Goal: Transaction & Acquisition: Book appointment/travel/reservation

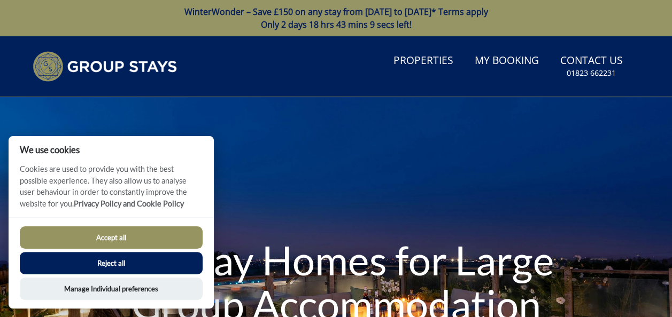
click at [113, 239] on button "Accept all" at bounding box center [111, 238] width 183 height 22
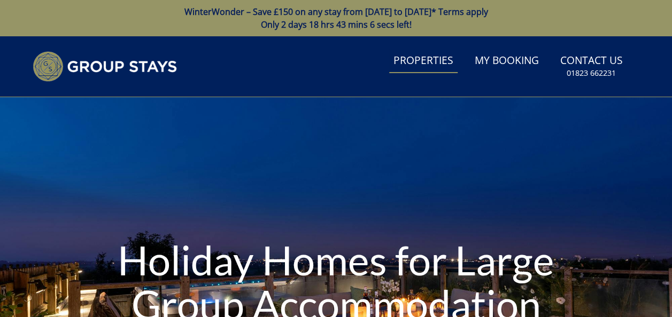
click at [422, 63] on link "Properties" at bounding box center [423, 61] width 68 height 24
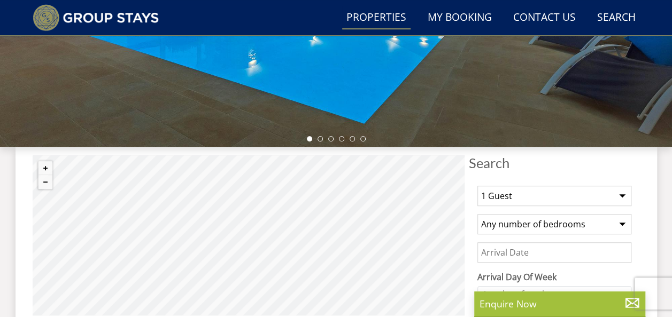
scroll to position [321, 0]
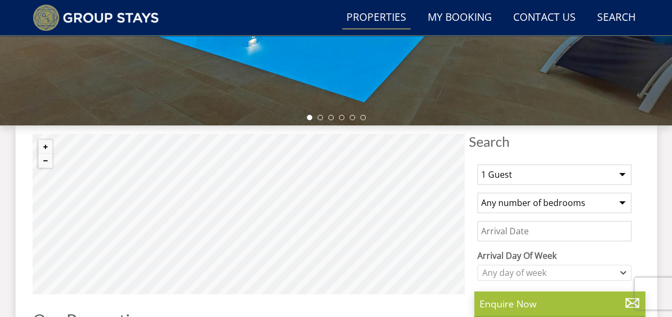
click at [538, 168] on select "1 Guest 2 Guests 3 Guests 4 Guests 5 Guests 6 Guests 7 Guests 8 Guests 9 Guests…" at bounding box center [554, 175] width 154 height 20
select select "10"
click at [477, 165] on select "1 Guest 2 Guests 3 Guests 4 Guests 5 Guests 6 Guests 7 Guests 8 Guests 9 Guests…" at bounding box center [554, 175] width 154 height 20
click at [534, 230] on input "Date" at bounding box center [554, 231] width 154 height 20
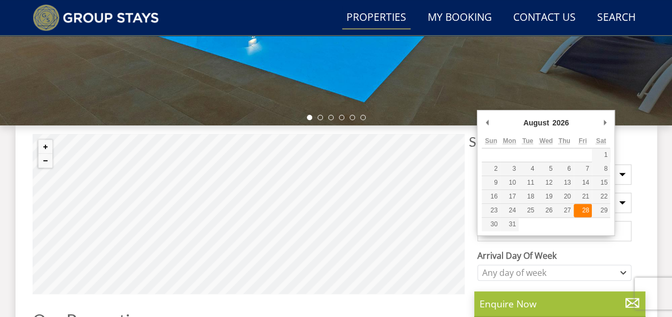
type input "28/08/2026"
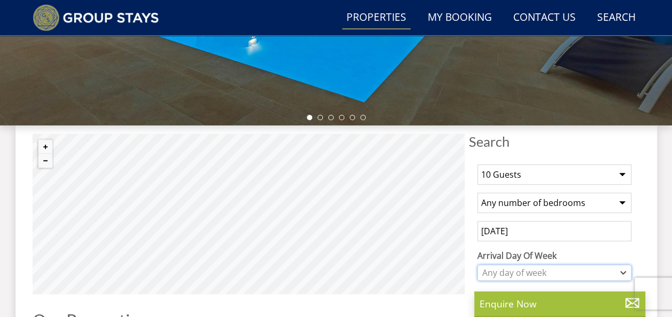
click at [599, 268] on div "Any day of week" at bounding box center [548, 273] width 138 height 12
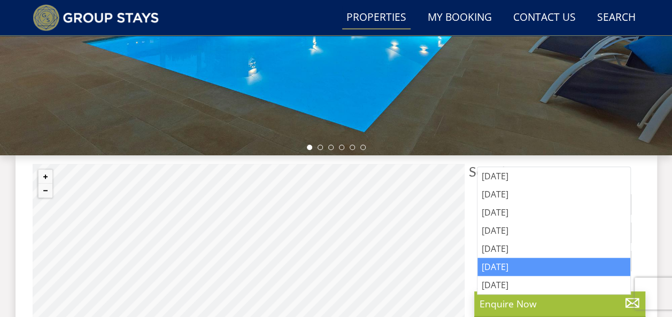
scroll to position [293, 0]
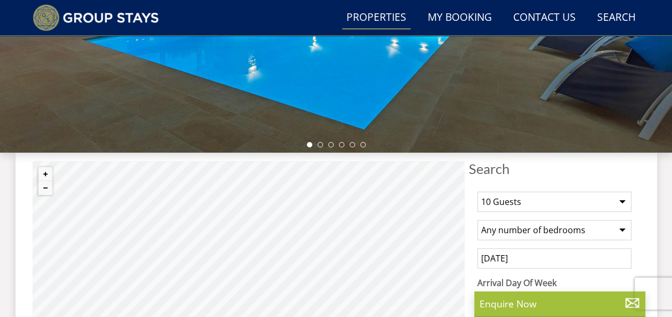
click at [561, 280] on label "Arrival Day Of Week" at bounding box center [554, 283] width 154 height 13
click at [0, 0] on select "Monday Tuesday Wednesday Thursday Friday Saturday Sunday" at bounding box center [0, 0] width 0 height 0
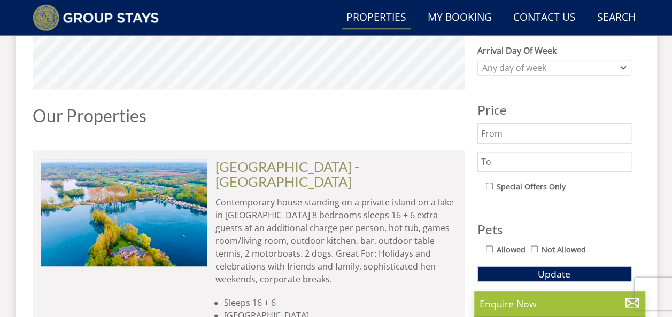
scroll to position [529, 0]
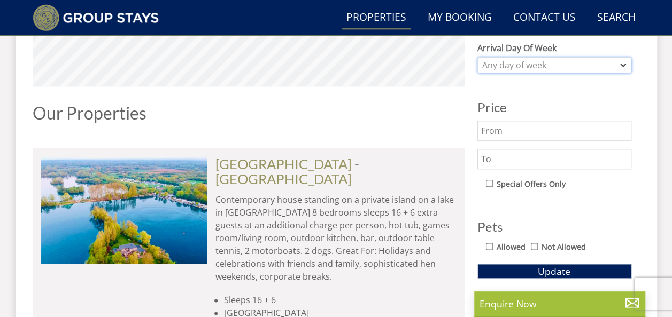
click at [533, 63] on div "Any day of week" at bounding box center [548, 65] width 138 height 12
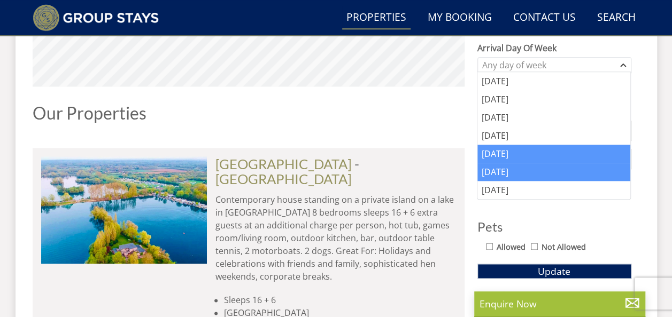
click at [514, 149] on div "Friday" at bounding box center [553, 154] width 153 height 18
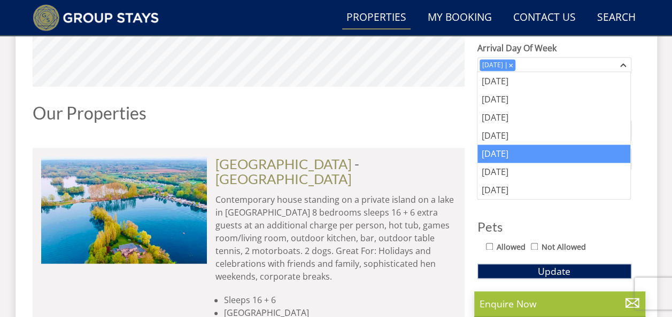
click at [514, 149] on div "Friday" at bounding box center [553, 154] width 153 height 18
click at [454, 129] on div "Our Properties" at bounding box center [249, 117] width 432 height 27
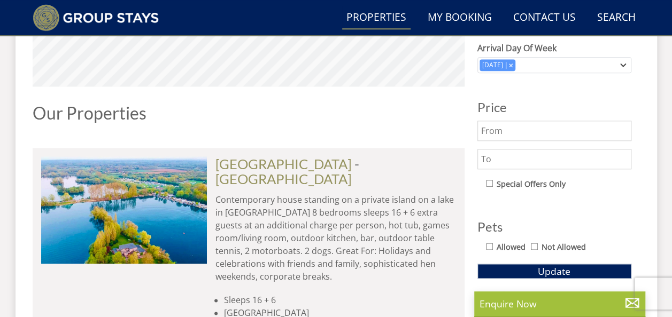
click at [501, 134] on input "text" at bounding box center [554, 131] width 154 height 20
click at [425, 104] on h1 "Our Properties" at bounding box center [249, 113] width 432 height 19
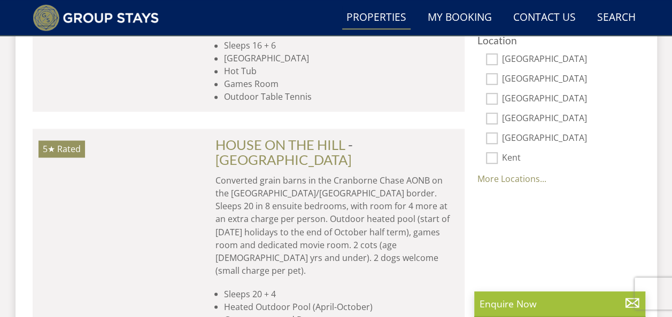
scroll to position [785, 0]
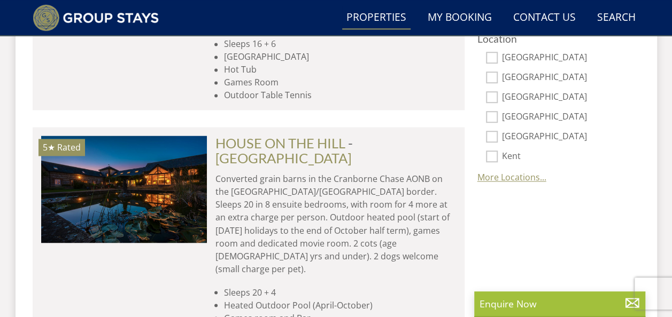
click at [526, 175] on link "More Locations..." at bounding box center [511, 178] width 69 height 12
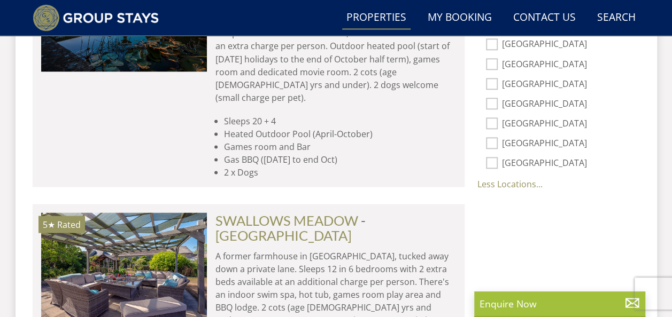
scroll to position [956, 0]
